Goal: Task Accomplishment & Management: Complete application form

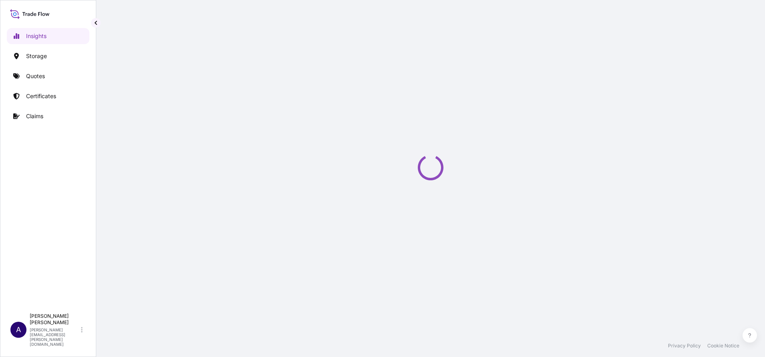
select select "2025"
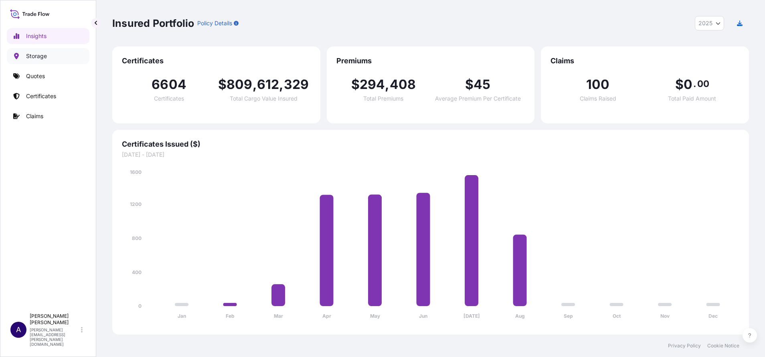
click at [36, 55] on p "Storage" at bounding box center [36, 56] width 21 height 8
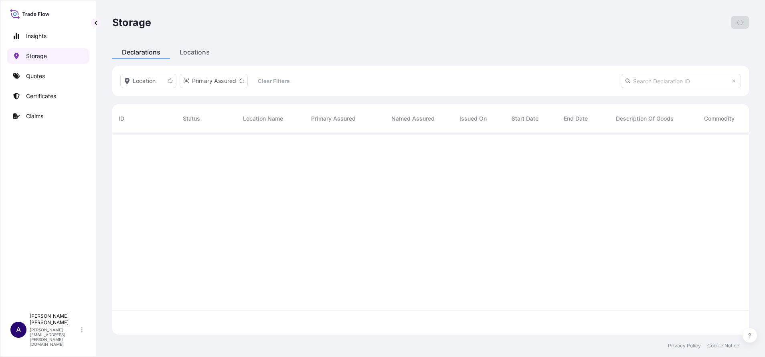
scroll to position [197, 627]
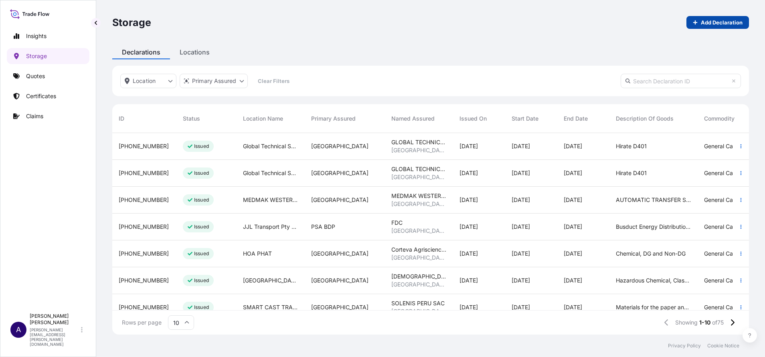
click at [719, 20] on p "Add Declaration" at bounding box center [722, 22] width 42 height 8
select select "USD"
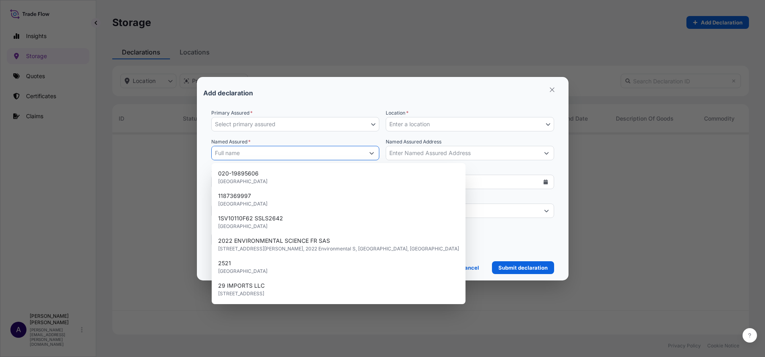
click at [370, 151] on icon "Show suggestions" at bounding box center [371, 153] width 5 height 5
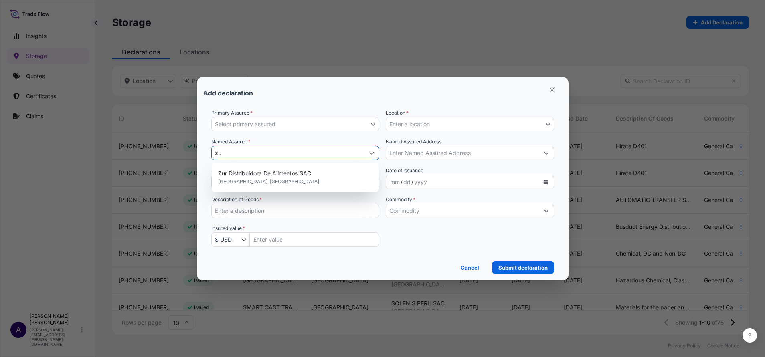
type input "z"
type input "solenis p"
click at [473, 269] on p "Cancel" at bounding box center [469, 268] width 18 height 8
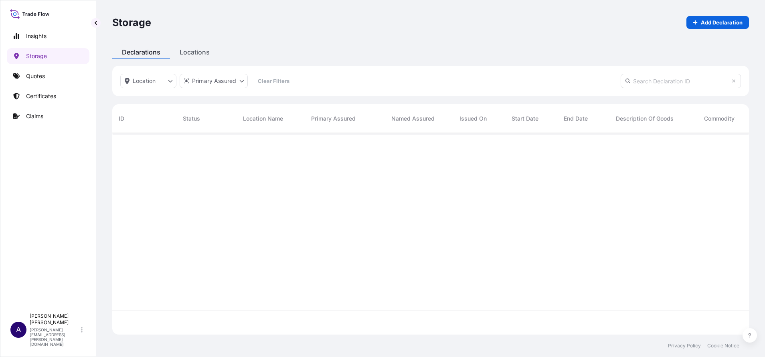
scroll to position [197, 627]
